Goal: Use online tool/utility: Utilize a website feature to perform a specific function

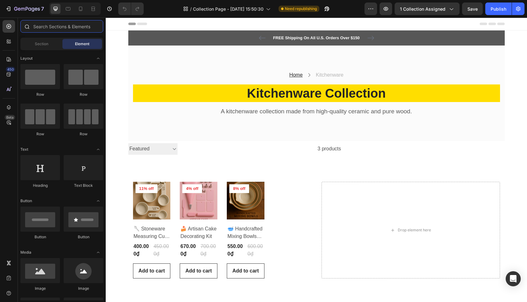
click at [56, 29] on input "text" at bounding box center [61, 26] width 83 height 13
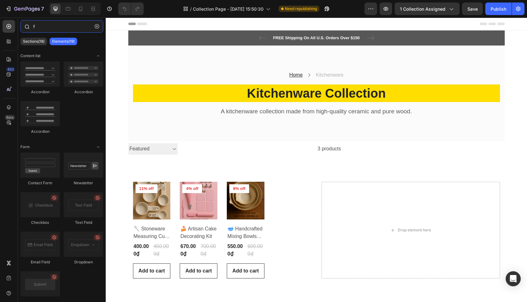
type input "fi"
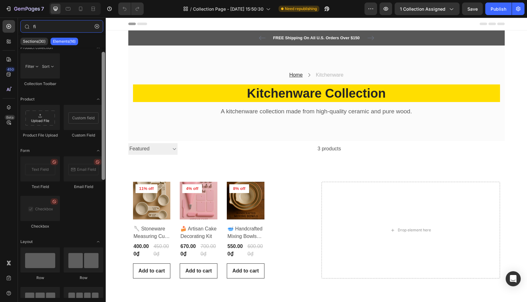
scroll to position [9, 0]
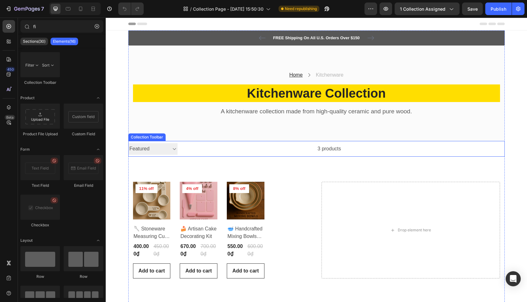
click at [172, 146] on select "Sorting Best selling Featured Alphabetically, A-Z Alphabetically, Z-A Price, lo…" at bounding box center [152, 149] width 49 height 12
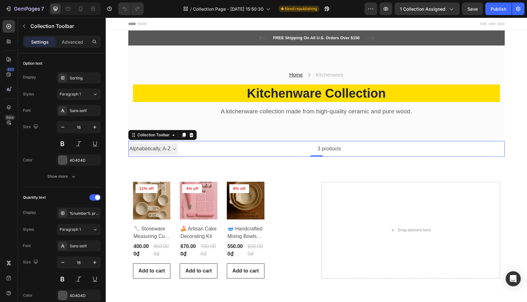
click at [176, 148] on select "Sorting Best selling Featured Alphabetically, A-Z Alphabetically, Z-A Price, lo…" at bounding box center [152, 149] width 49 height 12
select select "price-ascending"
click at [243, 151] on div "3 products" at bounding box center [260, 149] width 164 height 16
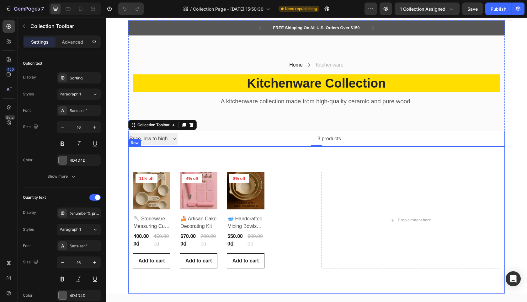
scroll to position [10, 0]
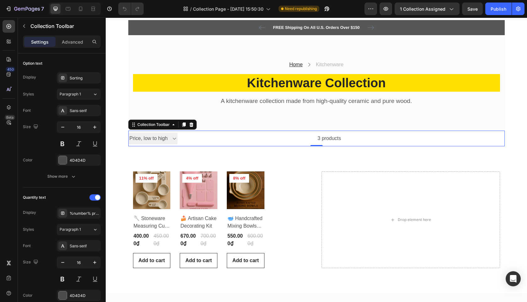
click at [162, 138] on select "Sorting Best selling Featured Alphabetically, A-Z Alphabetically, Z-A Price, lo…" at bounding box center [152, 139] width 49 height 12
click at [171, 144] on div "Sorting Best selling Featured Alphabetically, A-Z Alphabetically, Z-A Price, lo…" at bounding box center [152, 139] width 49 height 16
click at [170, 141] on select "Sorting Best selling Featured Alphabetically, A-Z Alphabetically, Z-A Price, lo…" at bounding box center [152, 139] width 49 height 12
drag, startPoint x: 330, startPoint y: 137, endPoint x: 298, endPoint y: 139, distance: 32.7
click at [330, 137] on div "3 products" at bounding box center [260, 139] width 164 height 16
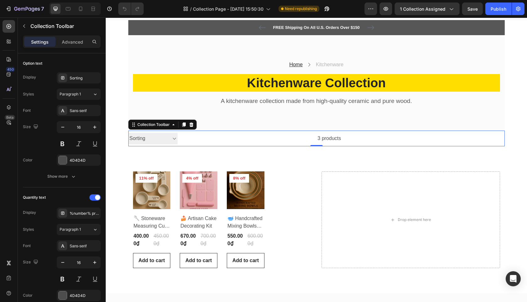
click at [154, 140] on select "Sorting Best selling Featured Alphabetically, A-Z Alphabetically, Z-A Price, lo…" at bounding box center [152, 139] width 49 height 12
click at [25, 26] on icon "button" at bounding box center [24, 26] width 5 height 5
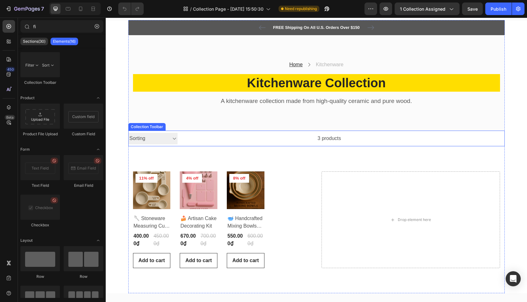
click at [172, 138] on select "Sorting Best selling Featured Alphabetically, A-Z Alphabetically, Z-A Price, lo…" at bounding box center [152, 139] width 49 height 12
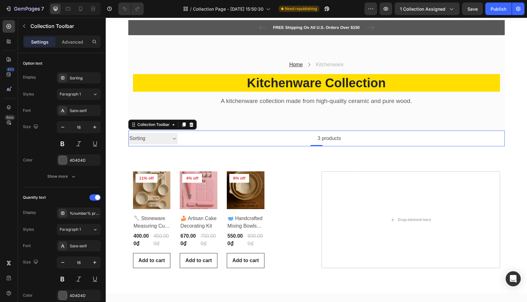
click at [167, 137] on select "Sorting Best selling Featured Alphabetically, A-Z Alphabetically, Z-A Price, lo…" at bounding box center [152, 139] width 49 height 12
click at [165, 137] on select "Sorting Best selling Featured Alphabetically, A-Z Alphabetically, Z-A Price, lo…" at bounding box center [152, 139] width 49 height 12
click at [165, 138] on select "Sorting Best selling Featured Alphabetically, A-Z Alphabetically, Z-A Price, lo…" at bounding box center [152, 139] width 49 height 12
click at [333, 139] on div "3 products" at bounding box center [260, 139] width 164 height 16
click at [327, 138] on div "3 products" at bounding box center [260, 139] width 164 height 16
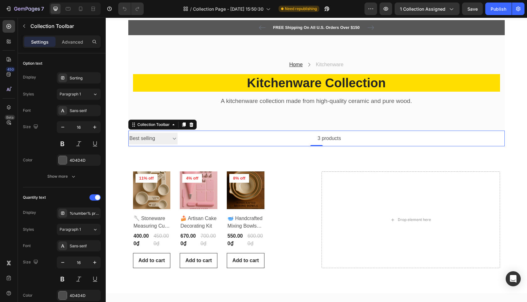
click at [327, 138] on div "3 products" at bounding box center [260, 139] width 164 height 16
drag, startPoint x: 327, startPoint y: 138, endPoint x: 215, endPoint y: 134, distance: 112.7
click at [327, 138] on div "3 products" at bounding box center [260, 139] width 164 height 16
click at [154, 136] on select "Sorting Best selling Featured Alphabetically, A-Z Alphabetically, Z-A Price, lo…" at bounding box center [152, 139] width 49 height 12
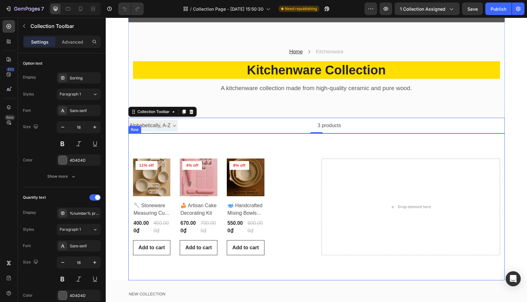
scroll to position [28, 0]
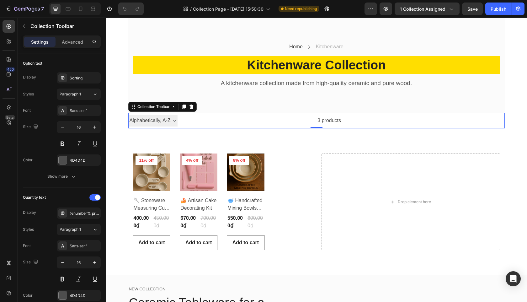
click at [173, 120] on select "Sorting Best selling Featured Alphabetically, A-Z Alphabetically, Z-A Price, lo…" at bounding box center [152, 121] width 49 height 12
click at [173, 119] on select "Sorting Best selling Featured Alphabetically, A-Z Alphabetically, Z-A Price, lo…" at bounding box center [152, 121] width 49 height 12
select select "title-descending"
click at [144, 160] on pre "11% off" at bounding box center [147, 160] width 22 height 9
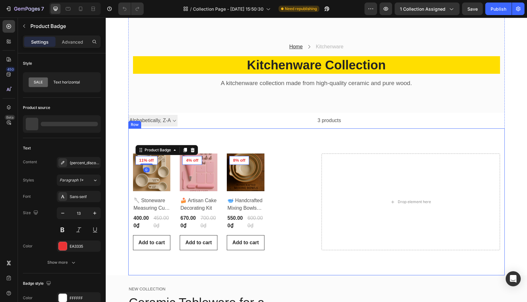
click at [262, 123] on div "3 products" at bounding box center [260, 121] width 164 height 16
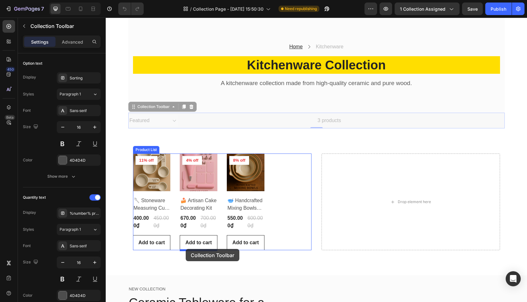
drag, startPoint x: 166, startPoint y: 107, endPoint x: 186, endPoint y: 249, distance: 143.9
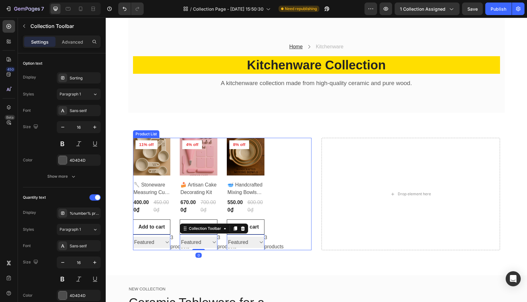
click at [306, 186] on div "Product Images & Gallery 11% off Product Badge Row 🥄 Stoneware Measuring Cup Se…" at bounding box center [222, 194] width 179 height 112
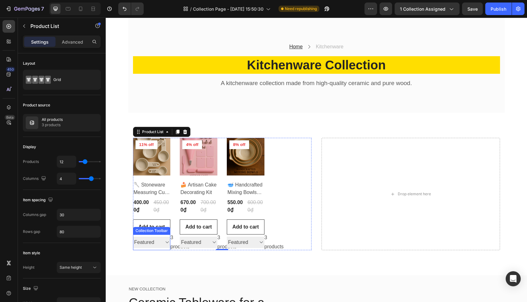
click at [164, 239] on select "Sorting Best selling Featured Alphabetically, A-Z Alphabetically, Z-A Price, lo…" at bounding box center [152, 243] width 38 height 12
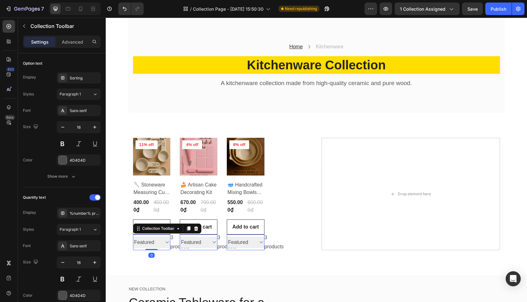
select select "title-ascending"
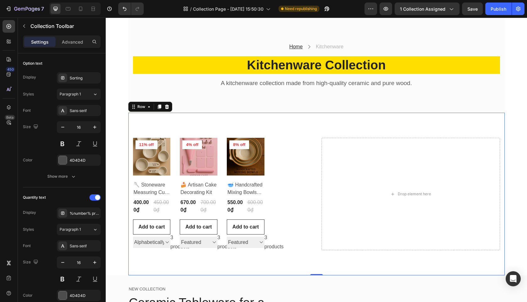
drag, startPoint x: 155, startPoint y: 259, endPoint x: 158, endPoint y: 258, distance: 3.2
click at [155, 259] on div "Product Images & Gallery 11% off Product Badge Row 🥄 Stoneware Measuring Cup Se…" at bounding box center [316, 194] width 377 height 163
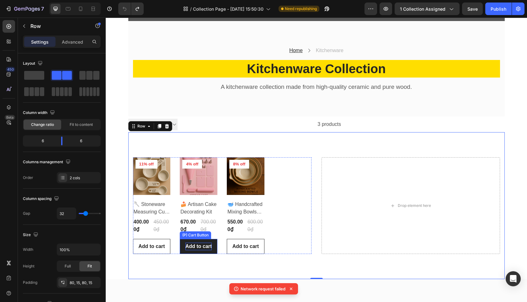
scroll to position [0, 0]
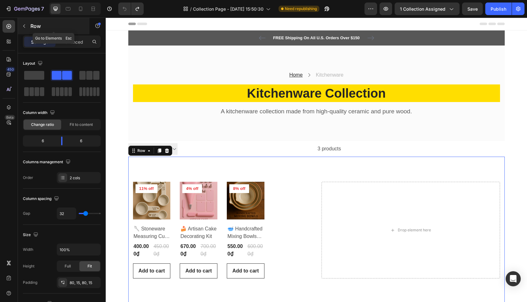
click at [27, 29] on button "button" at bounding box center [24, 26] width 10 height 10
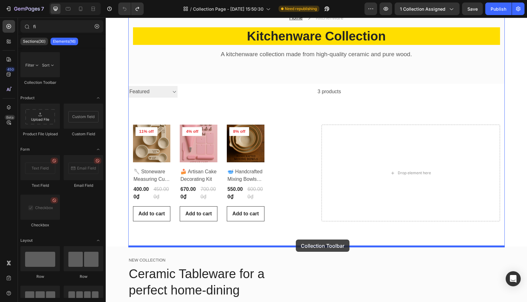
scroll to position [56, 0]
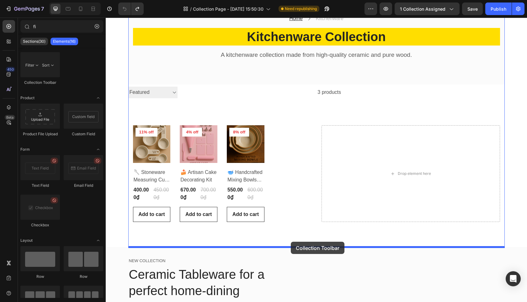
drag, startPoint x: 147, startPoint y: 80, endPoint x: 181, endPoint y: 202, distance: 127.2
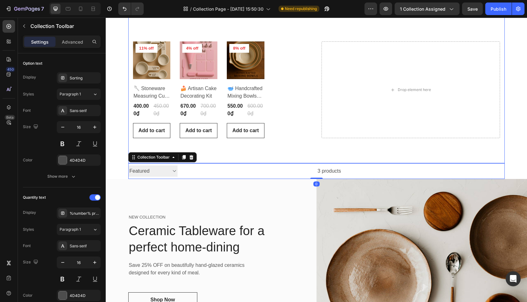
scroll to position [141, 0]
click at [174, 170] on select "Sorting Best selling Featured Alphabetically, A-Z Alphabetically, Z-A Price, lo…" at bounding box center [152, 171] width 49 height 12
click at [178, 171] on div "3 products" at bounding box center [260, 171] width 164 height 16
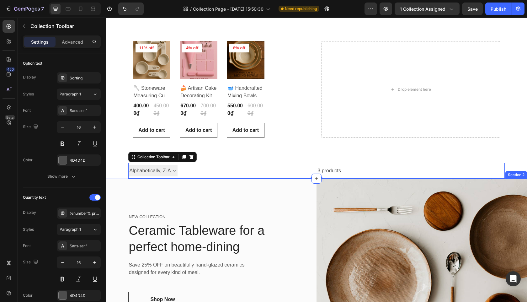
click at [165, 172] on select "Sorting Best selling Featured Alphabetically, A-Z Alphabetically, Z-A Price, lo…" at bounding box center [152, 171] width 49 height 12
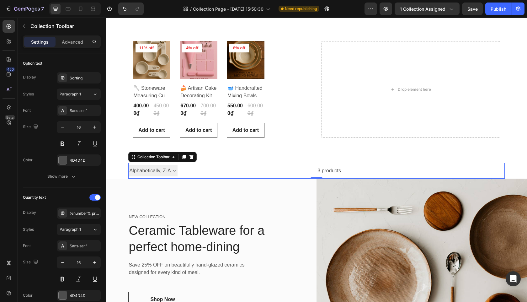
select select "created-descending"
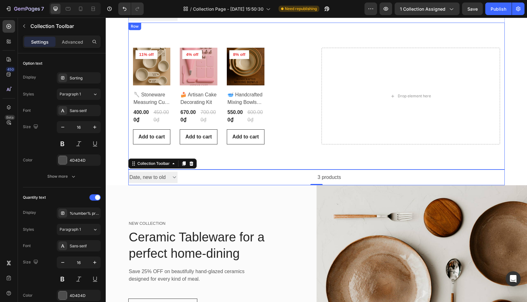
scroll to position [85, 0]
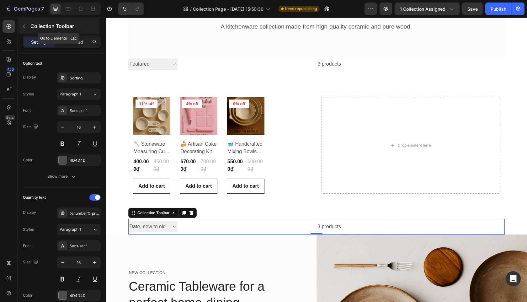
click at [27, 25] on button "button" at bounding box center [24, 26] width 10 height 10
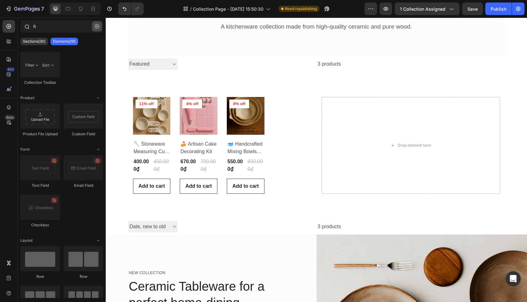
click at [96, 28] on icon "button" at bounding box center [97, 26] width 4 height 4
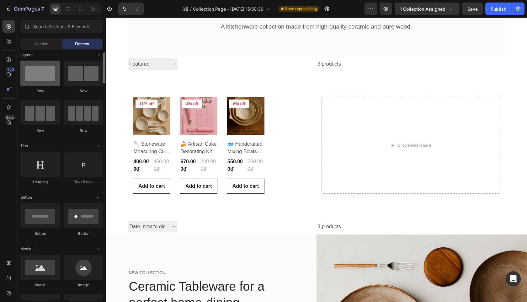
scroll to position [6, 0]
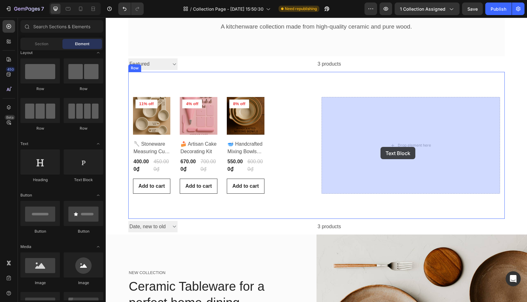
drag, startPoint x: 181, startPoint y: 179, endPoint x: 256, endPoint y: 154, distance: 79.2
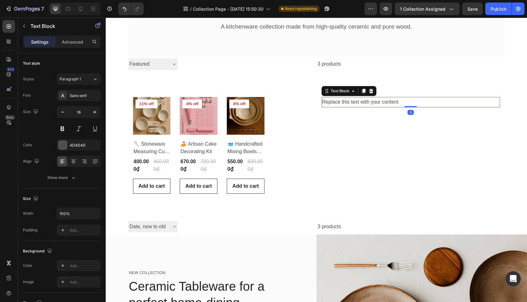
click at [351, 104] on div "Replace this text with your content" at bounding box center [411, 102] width 179 height 10
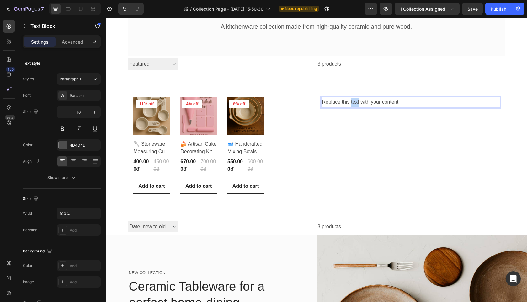
click at [351, 103] on p "Replace this text with your content" at bounding box center [410, 102] width 177 height 9
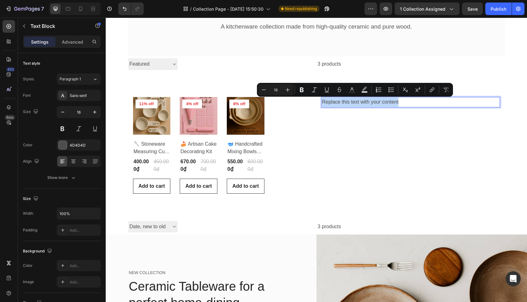
click at [351, 104] on p "Replace this text with your content" at bounding box center [410, 102] width 177 height 9
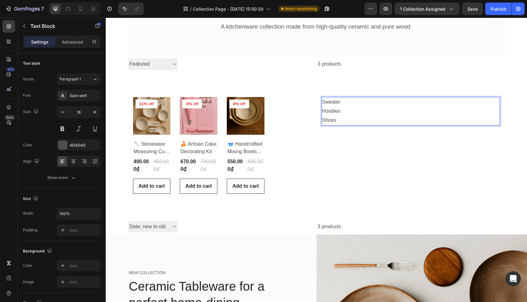
click at [334, 100] on p "Sweater" at bounding box center [410, 102] width 177 height 9
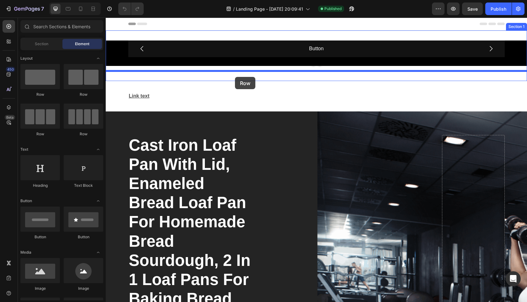
drag, startPoint x: 187, startPoint y: 95, endPoint x: 236, endPoint y: 77, distance: 52.0
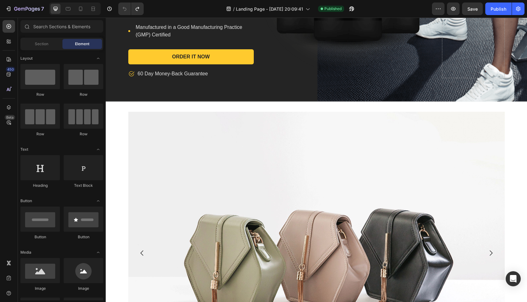
scroll to position [629, 0]
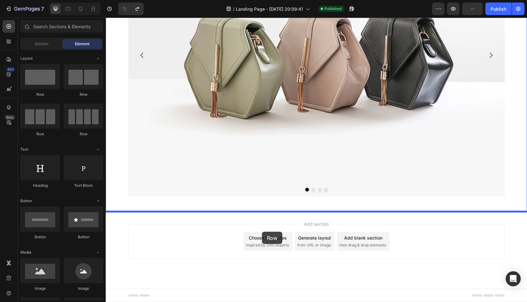
drag, startPoint x: 153, startPoint y: 97, endPoint x: 262, endPoint y: 232, distance: 173.1
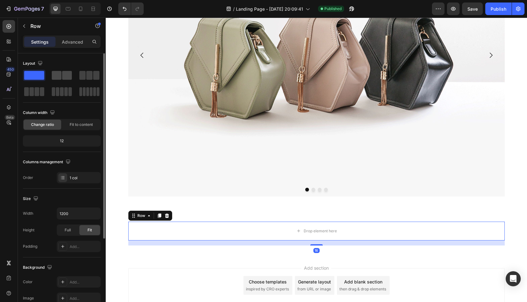
click at [63, 72] on span at bounding box center [67, 75] width 10 height 9
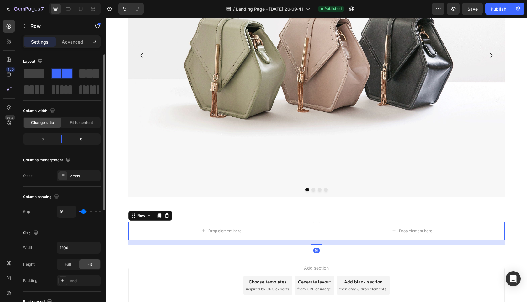
scroll to position [3, 0]
drag, startPoint x: 29, startPoint y: 24, endPoint x: 34, endPoint y: 25, distance: 4.7
click at [30, 24] on div "Row" at bounding box center [54, 26] width 72 height 16
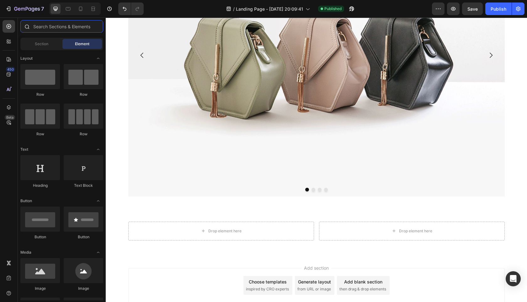
click at [60, 29] on input "text" at bounding box center [61, 26] width 83 height 13
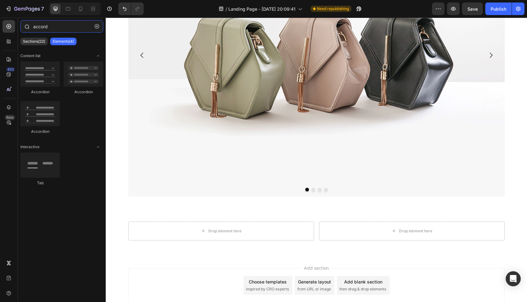
type input "accord"
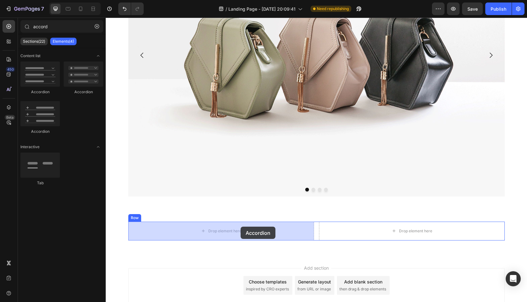
drag, startPoint x: 147, startPoint y: 85, endPoint x: 241, endPoint y: 227, distance: 169.3
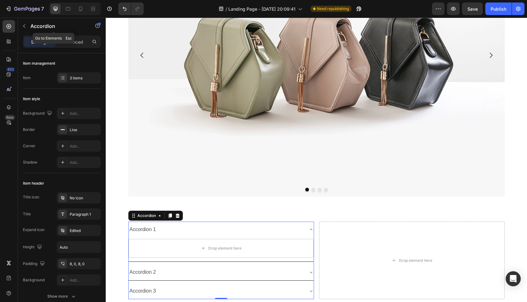
click at [30, 24] on p "Accordion" at bounding box center [56, 26] width 53 height 8
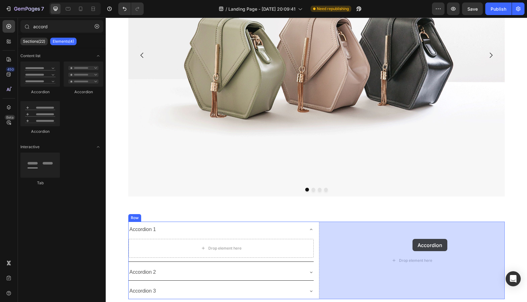
drag, startPoint x: 151, startPoint y: 87, endPoint x: 413, endPoint y: 239, distance: 302.3
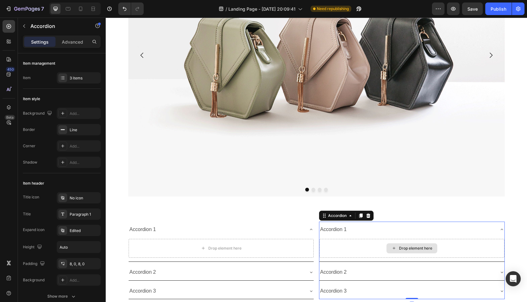
scroll to position [731, 0]
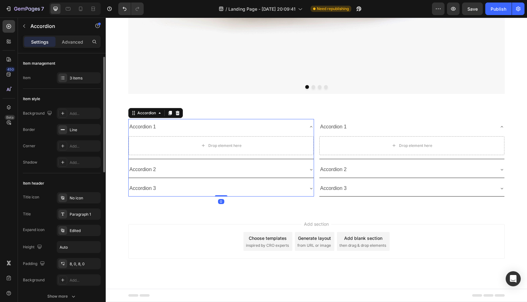
click at [226, 191] on div "Accordion 3" at bounding box center [216, 188] width 175 height 11
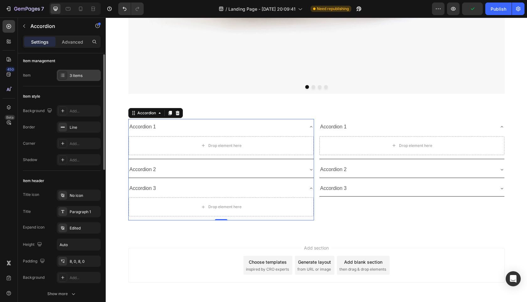
click at [72, 79] on div "3 items" at bounding box center [79, 75] width 44 height 11
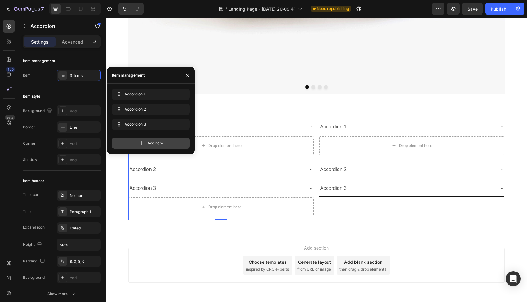
click at [145, 142] on icon at bounding box center [142, 143] width 6 height 6
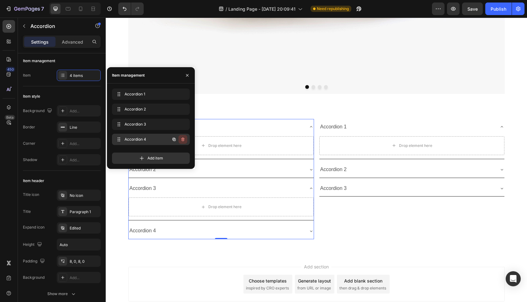
click at [183, 138] on icon "button" at bounding box center [182, 139] width 3 height 4
click at [178, 139] on div "Delete" at bounding box center [179, 139] width 12 height 6
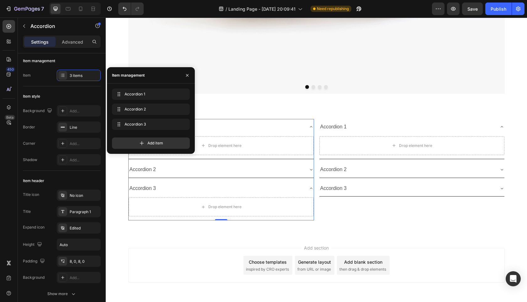
click at [402, 230] on div "Accordion 1 Drop element here Accordion 2 Accordion 3 Drop element here Accordi…" at bounding box center [316, 172] width 421 height 126
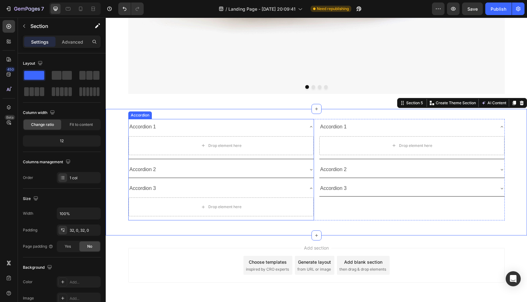
scroll to position [732, 0]
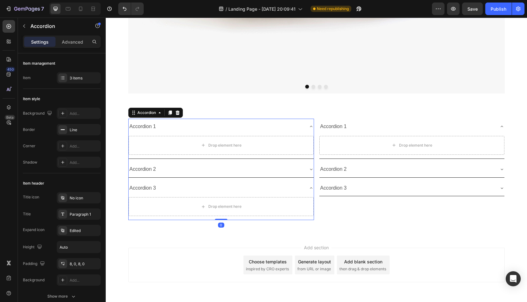
click at [264, 165] on div "Accordion 2" at bounding box center [216, 169] width 175 height 11
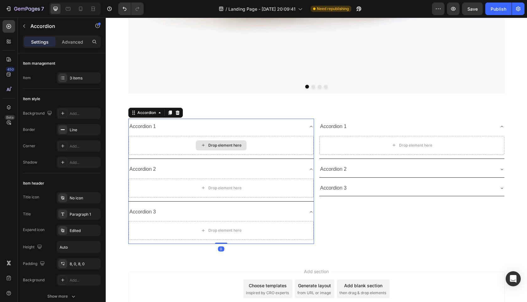
click at [281, 146] on div "Drop element here" at bounding box center [221, 145] width 185 height 19
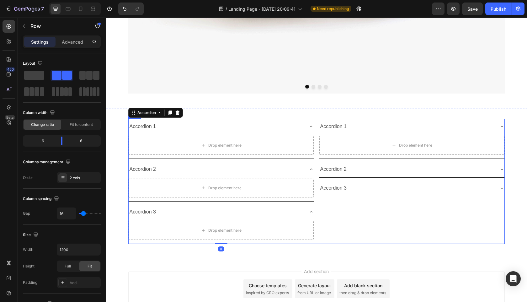
click at [353, 235] on div "Accordion 1 Drop element here Accordion 2 Accordion 3 Accordion" at bounding box center [412, 181] width 186 height 125
click at [310, 127] on icon at bounding box center [311, 126] width 5 height 5
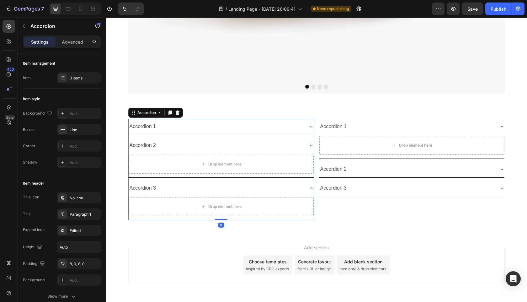
click at [311, 143] on icon at bounding box center [311, 145] width 5 height 5
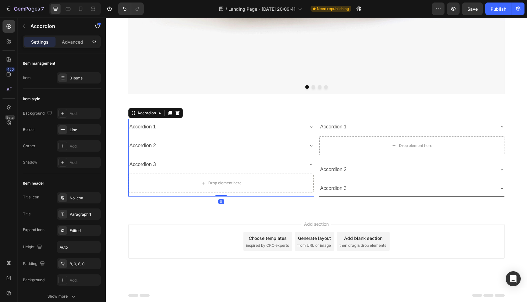
scroll to position [731, 0]
click at [309, 163] on icon at bounding box center [311, 164] width 5 height 5
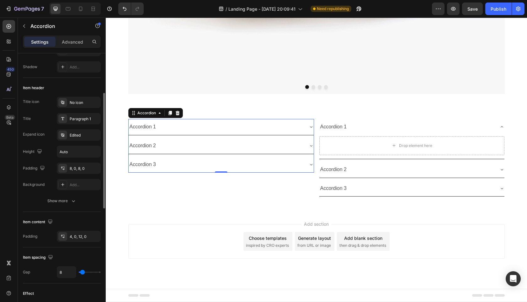
click at [85, 142] on div "Title icon No icon Title Paragraph 1 Expand icon Edited Height Auto Padding 8, …" at bounding box center [62, 143] width 78 height 93
click at [85, 136] on div "Edited" at bounding box center [84, 135] width 29 height 6
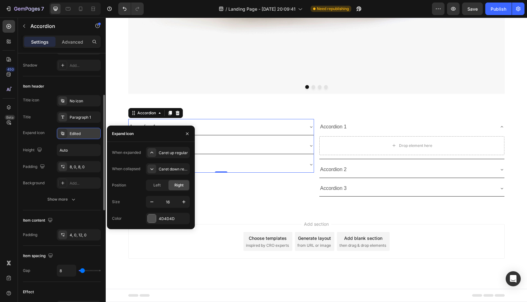
scroll to position [96, 0]
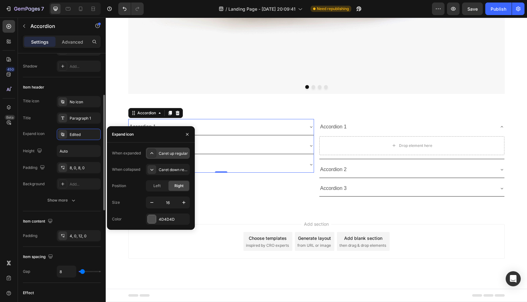
click at [176, 149] on div "Caret up regular" at bounding box center [168, 152] width 44 height 11
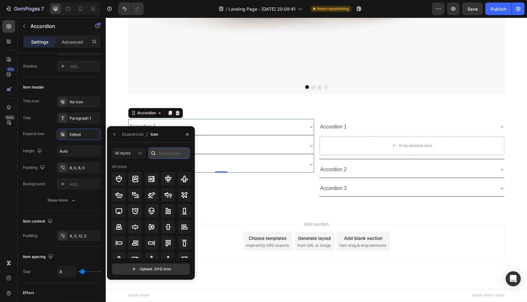
click at [171, 156] on input "text" at bounding box center [168, 152] width 41 height 11
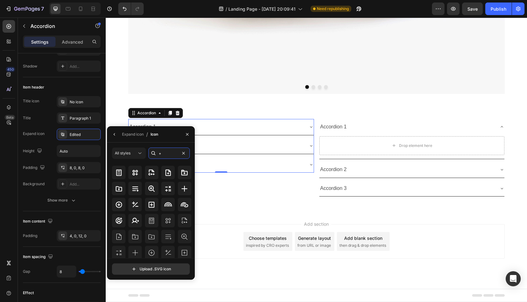
scroll to position [9, 0]
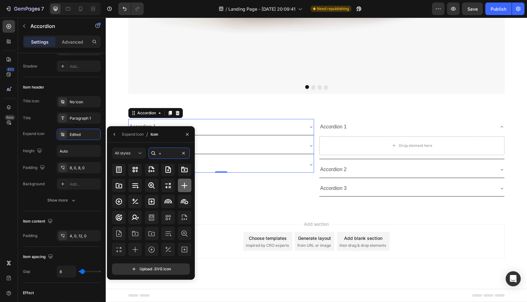
type input "+"
click at [181, 182] on icon at bounding box center [185, 186] width 8 height 8
click at [184, 180] on div at bounding box center [184, 185] width 13 height 13
click at [110, 133] on button "button" at bounding box center [115, 134] width 10 height 10
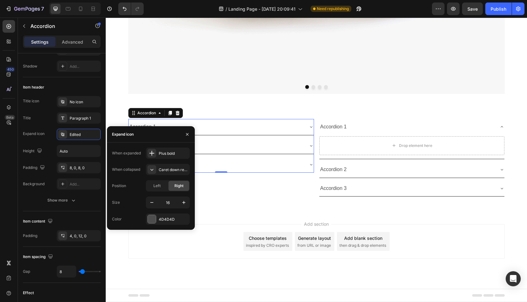
click at [112, 133] on div "Expand icon" at bounding box center [123, 134] width 22 height 6
click at [150, 169] on icon at bounding box center [152, 169] width 6 height 6
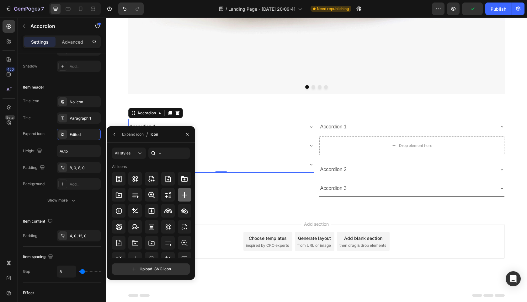
click at [189, 196] on div at bounding box center [184, 194] width 13 height 13
click at [265, 181] on div "Accordion 1 Accordion 2 Accordion 3 Accordion 0" at bounding box center [221, 157] width 186 height 77
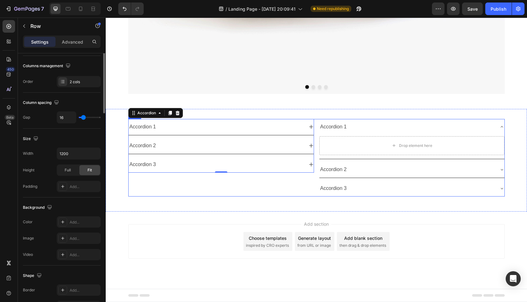
scroll to position [0, 0]
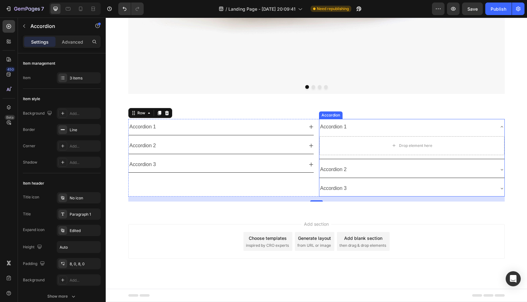
click at [489, 131] on div "Accordion 1" at bounding box center [406, 126] width 175 height 11
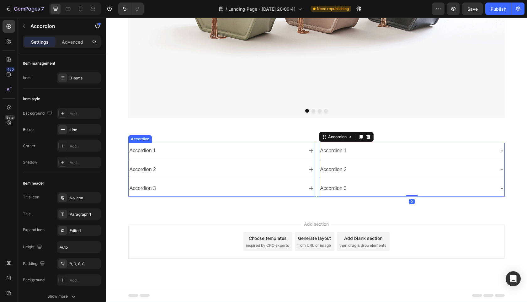
click at [310, 148] on icon at bounding box center [311, 150] width 5 height 5
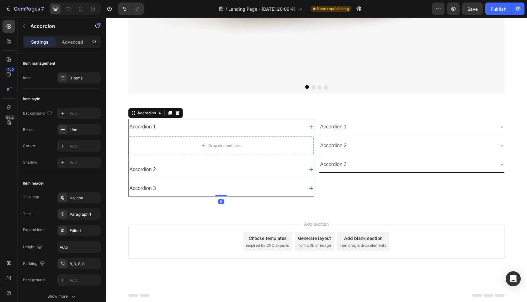
click at [311, 126] on icon at bounding box center [311, 126] width 5 height 5
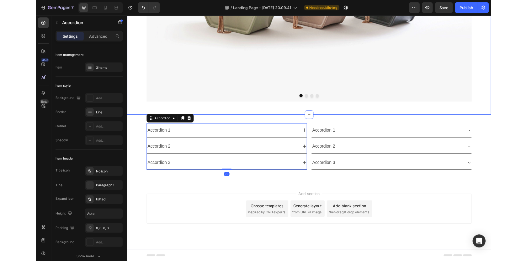
scroll to position [708, 0]
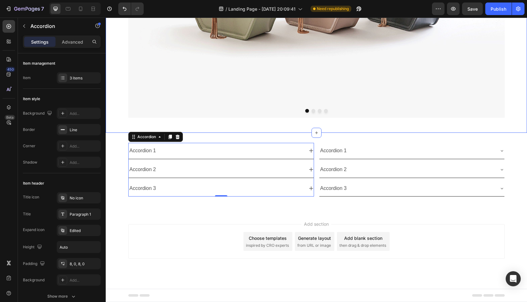
drag, startPoint x: 219, startPoint y: 124, endPoint x: 214, endPoint y: 98, distance: 26.5
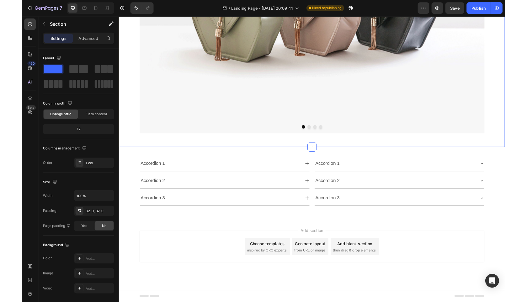
scroll to position [680, 0]
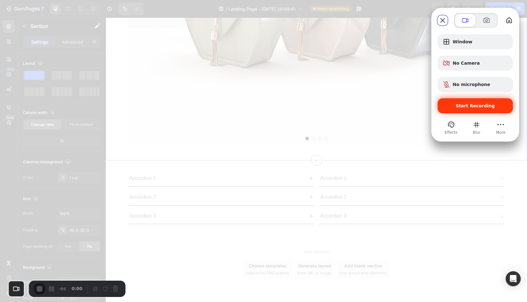
click at [456, 103] on span "Start Recording" at bounding box center [475, 105] width 65 height 5
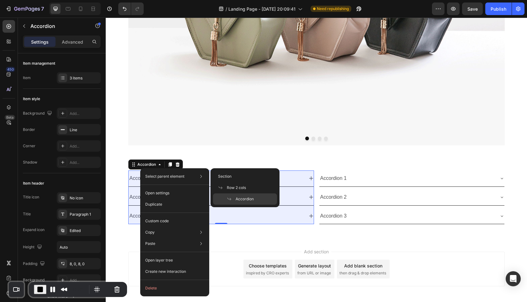
click at [241, 197] on span "Accordion" at bounding box center [245, 199] width 18 height 6
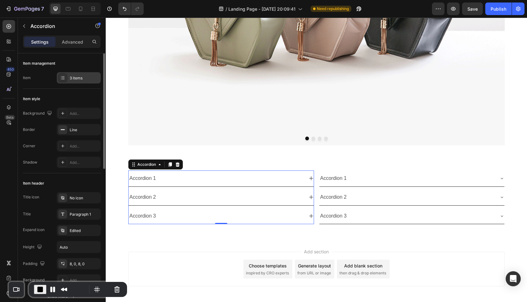
click at [73, 77] on div "3 items" at bounding box center [84, 78] width 29 height 6
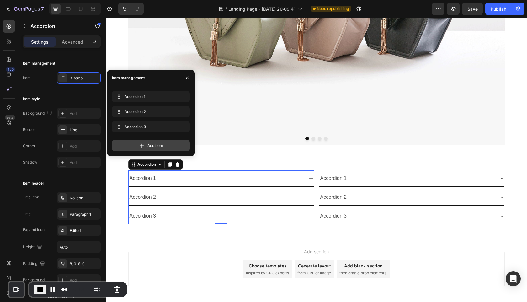
click at [154, 149] on div "Add item" at bounding box center [151, 145] width 78 height 11
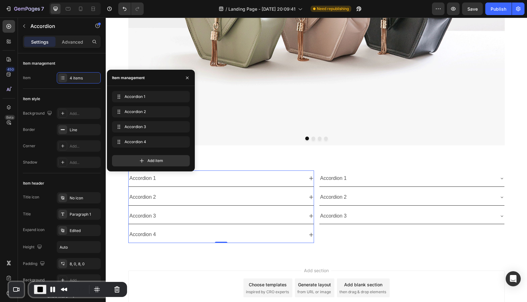
click at [278, 230] on div "Accordion 4" at bounding box center [216, 234] width 175 height 11
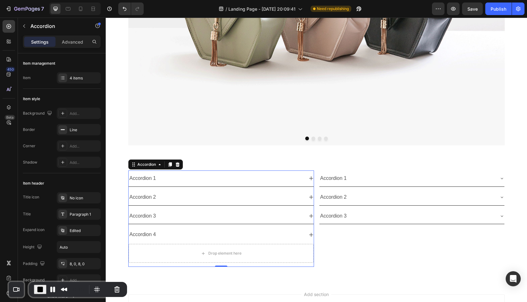
click at [280, 233] on div "Accordion 4" at bounding box center [216, 234] width 175 height 11
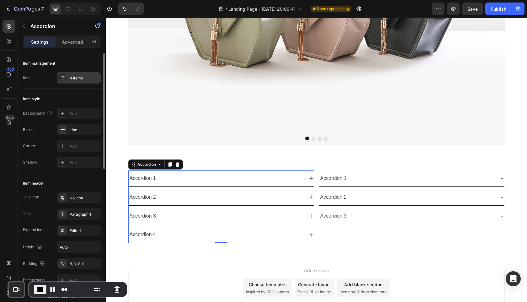
click at [82, 77] on div "4 items" at bounding box center [84, 78] width 29 height 6
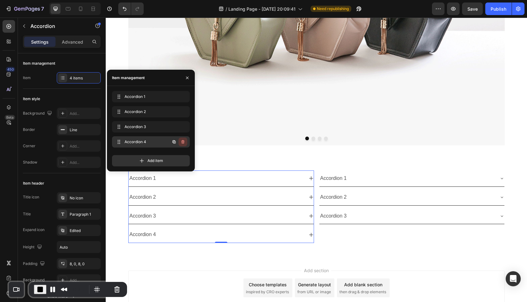
click at [183, 142] on icon "button" at bounding box center [182, 143] width 0 height 2
click at [177, 141] on div "Delete" at bounding box center [179, 142] width 12 height 6
